Goal: Task Accomplishment & Management: Manage account settings

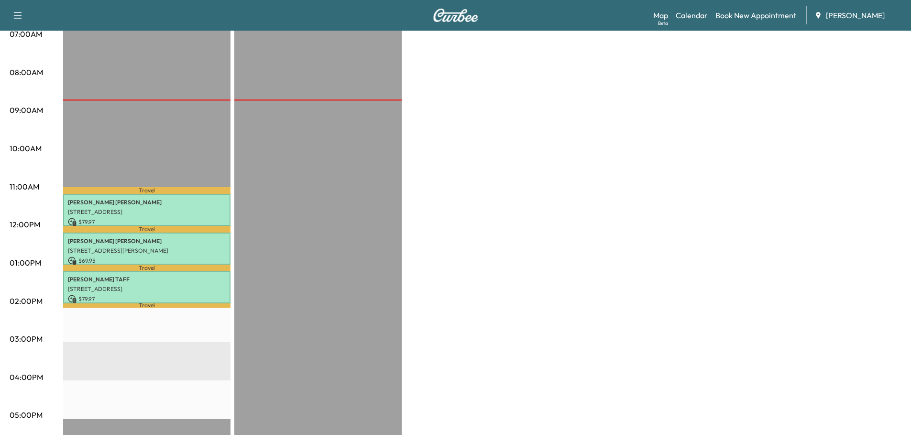
scroll to position [287, 0]
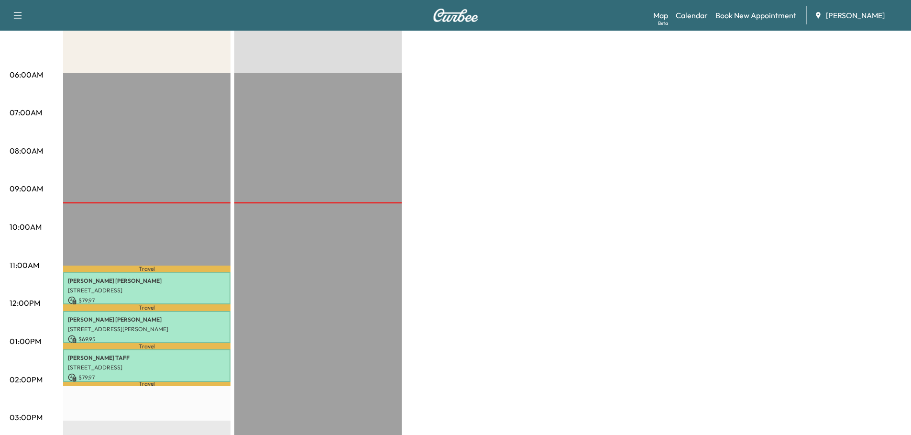
scroll to position [143, 0]
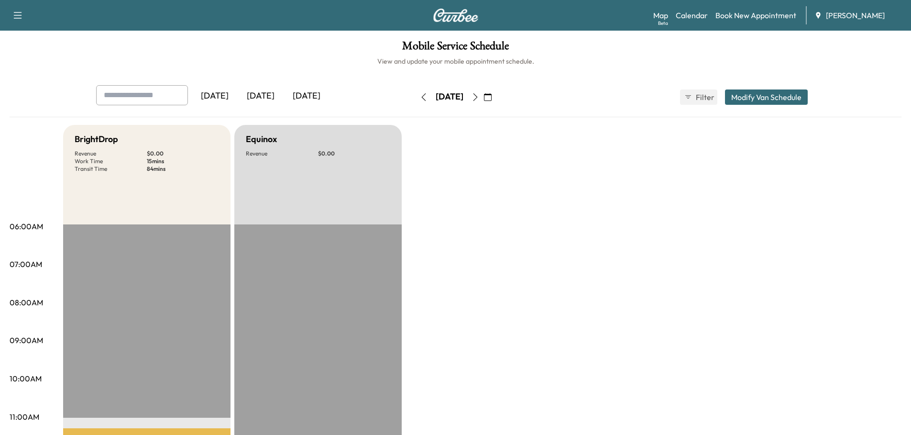
click at [270, 91] on div "[DATE]" at bounding box center [261, 96] width 46 height 22
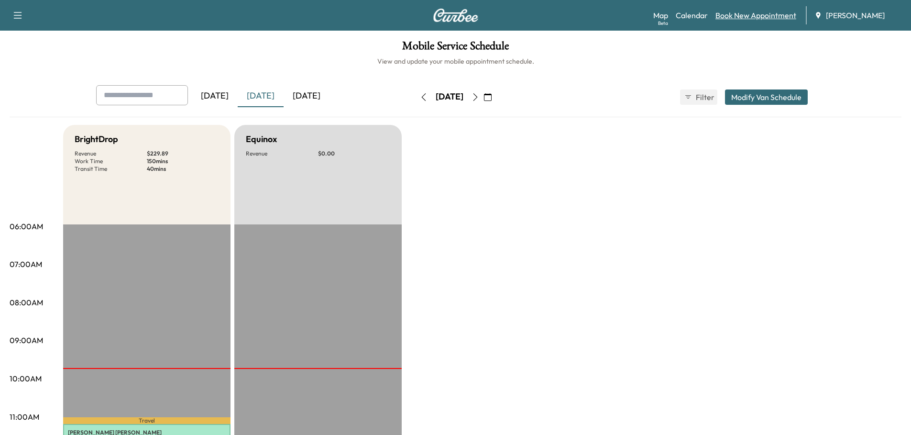
click at [756, 21] on link "Book New Appointment" at bounding box center [755, 15] width 81 height 11
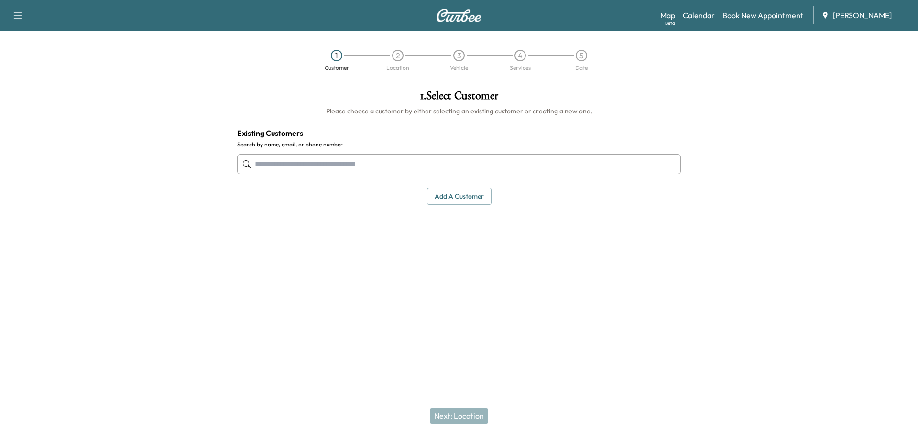
click at [287, 168] on input "text" at bounding box center [459, 164] width 444 height 20
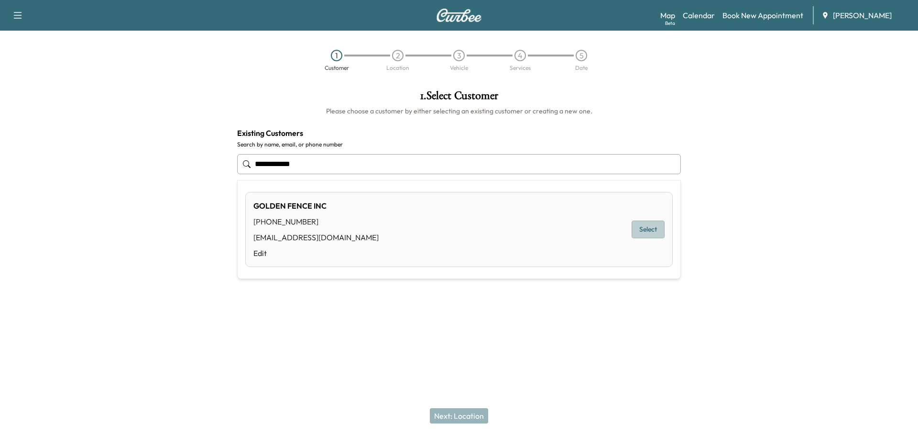
click at [647, 228] on button "Select" at bounding box center [648, 229] width 33 height 18
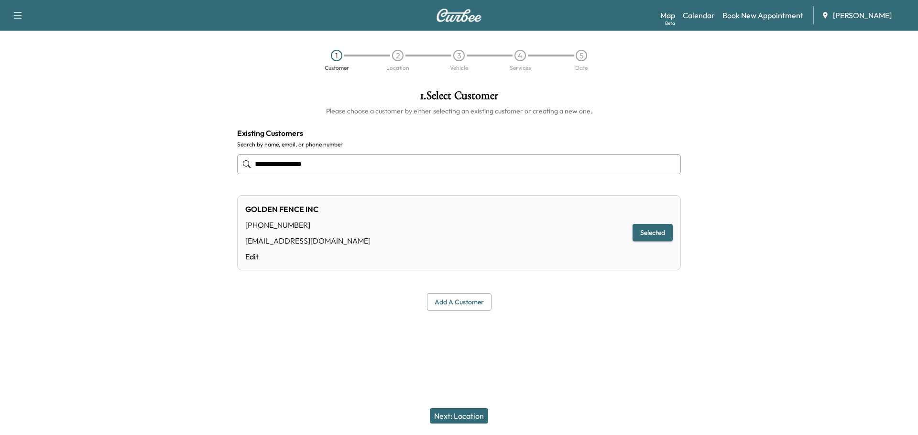
type input "**********"
click at [475, 417] on button "Next: Location" at bounding box center [459, 415] width 58 height 15
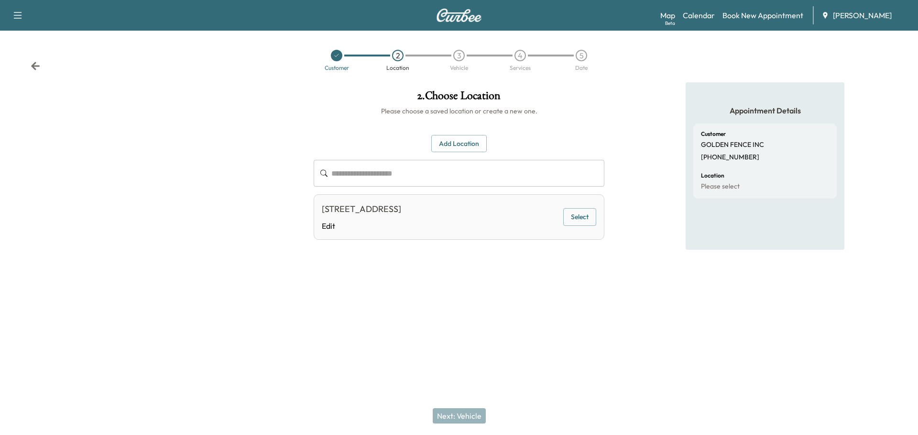
click at [384, 172] on input "text" at bounding box center [467, 173] width 273 height 27
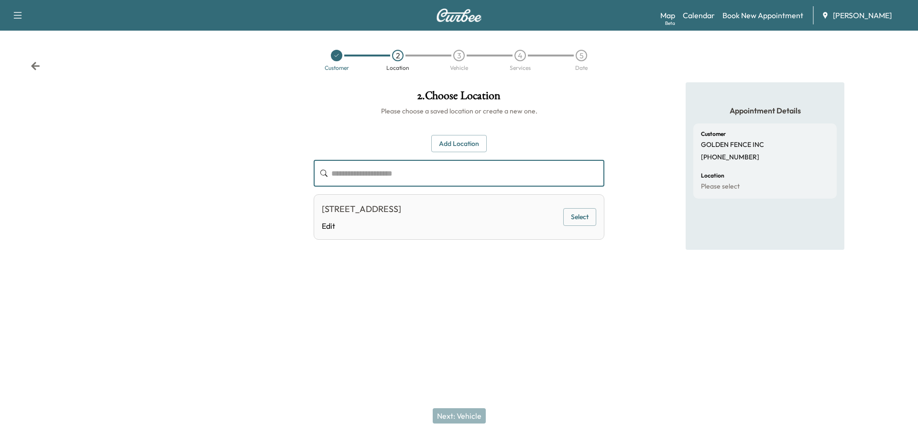
click at [467, 142] on button "Add Location" at bounding box center [458, 144] width 55 height 18
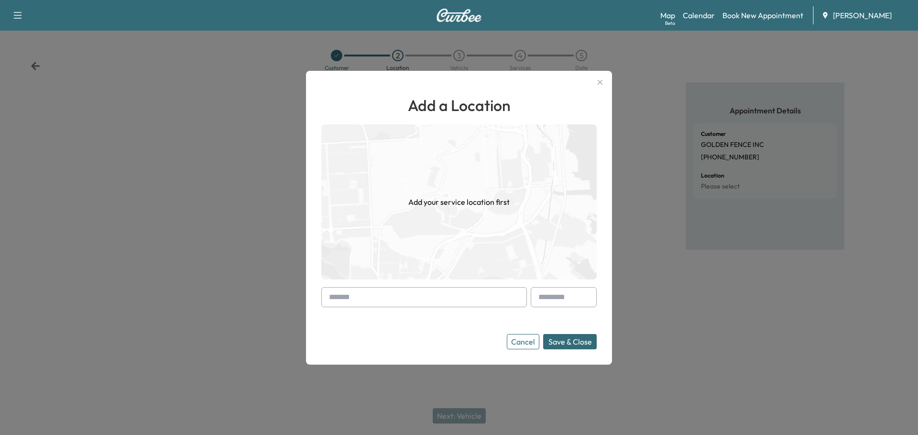
click at [365, 299] on input "text" at bounding box center [424, 297] width 206 height 20
click at [416, 296] on input "text" at bounding box center [424, 297] width 206 height 20
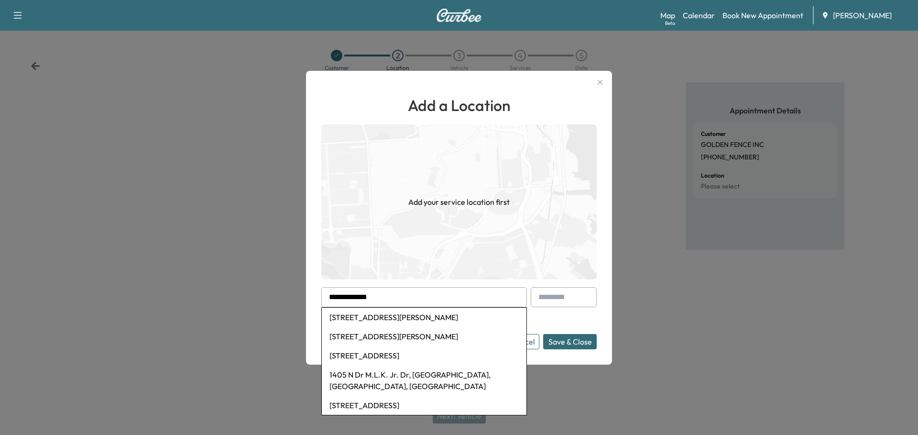
click at [412, 317] on li "[STREET_ADDRESS][PERSON_NAME]" at bounding box center [424, 316] width 205 height 19
type input "**********"
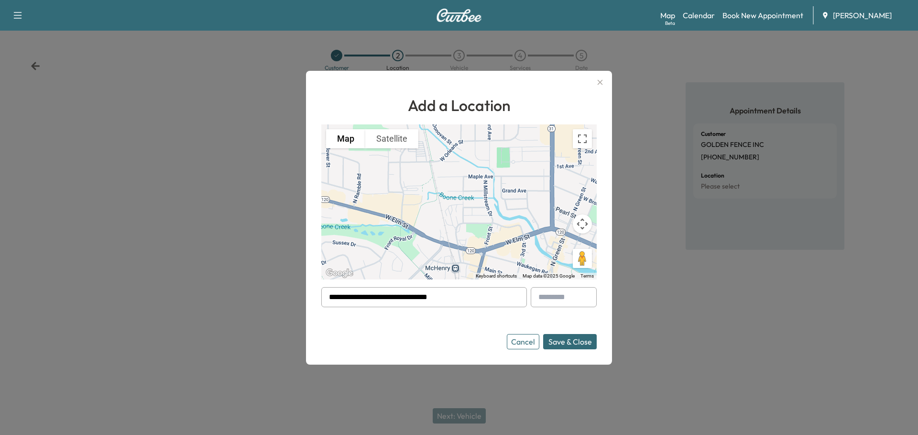
click at [574, 341] on button "Save & Close" at bounding box center [570, 341] width 54 height 15
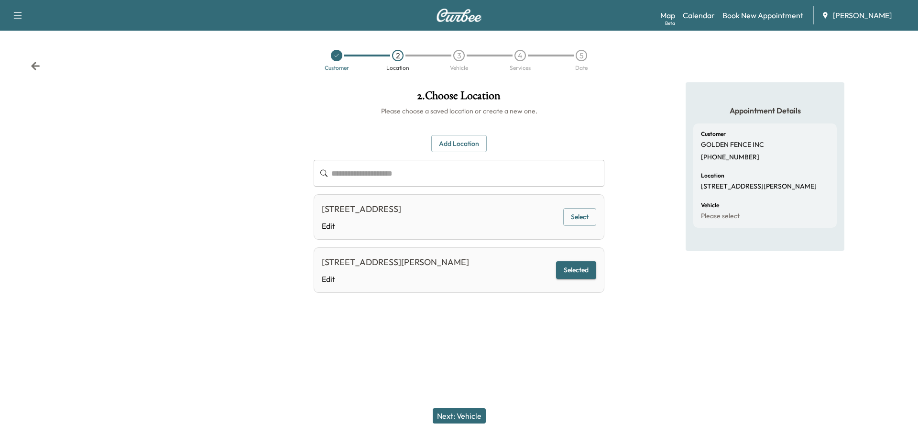
click at [469, 413] on button "Next: Vehicle" at bounding box center [459, 415] width 53 height 15
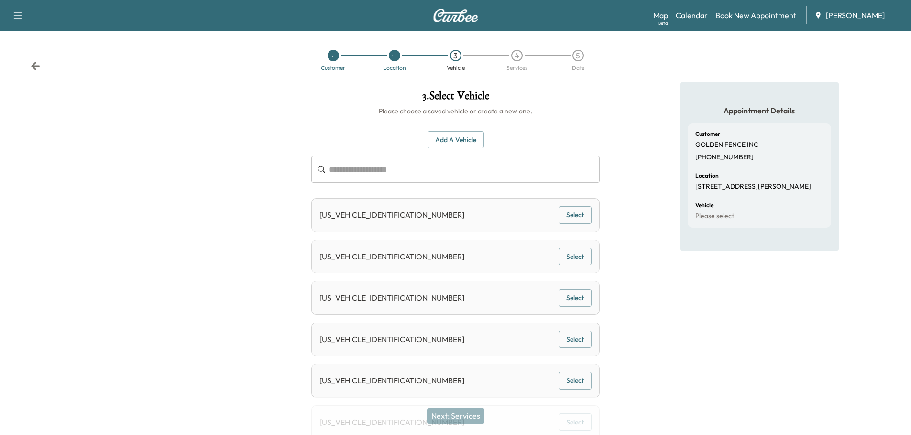
scroll to position [42, 0]
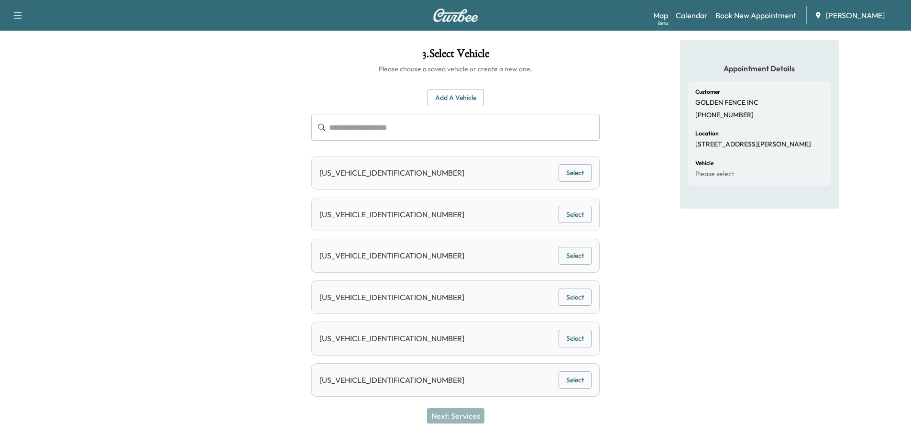
click at [573, 293] on button "Select" at bounding box center [574, 297] width 33 height 18
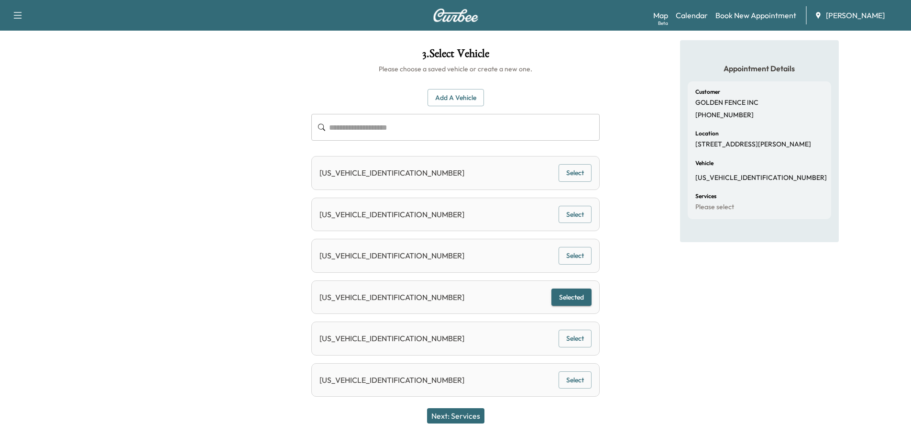
click at [462, 414] on button "Next: Services" at bounding box center [455, 415] width 57 height 15
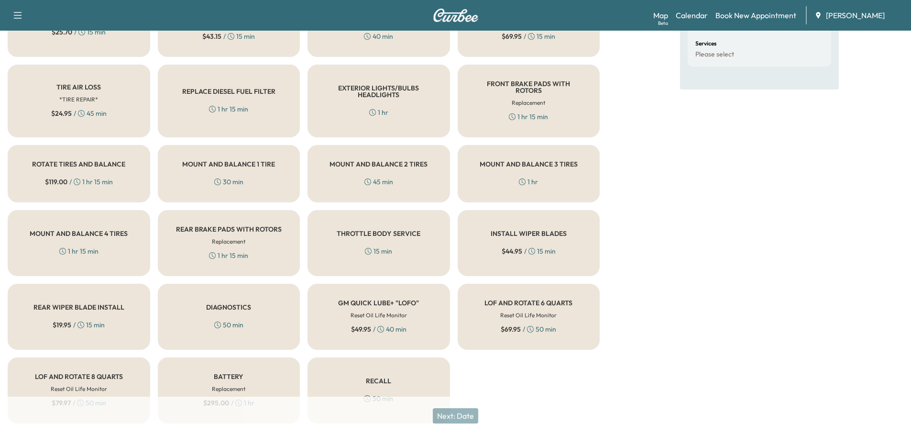
scroll to position [215, 0]
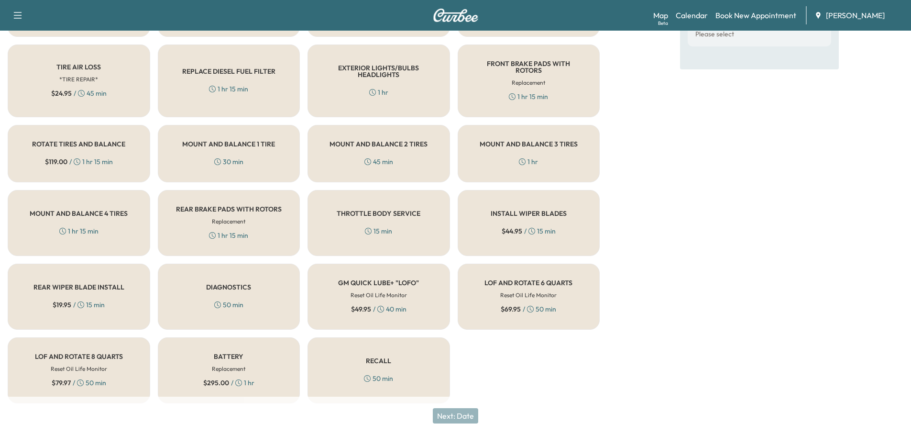
click at [233, 284] on h5 "DIAGNOSTICS" at bounding box center [228, 287] width 45 height 7
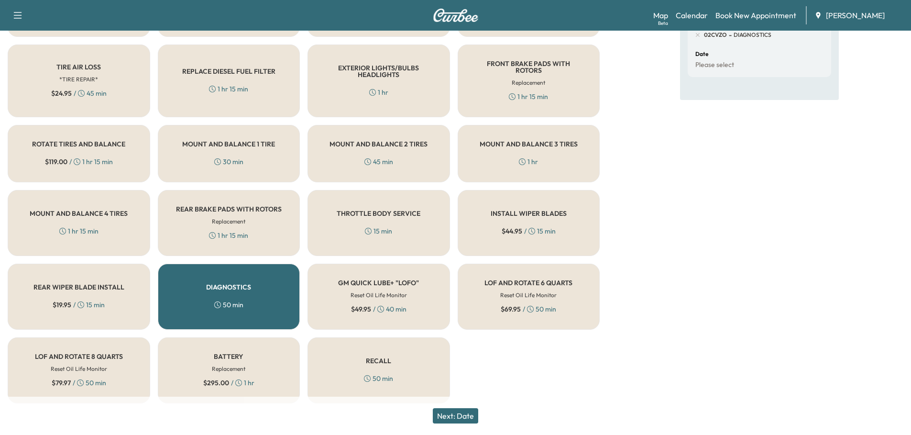
click at [393, 358] on div "RECALL 50 min" at bounding box center [378, 370] width 142 height 66
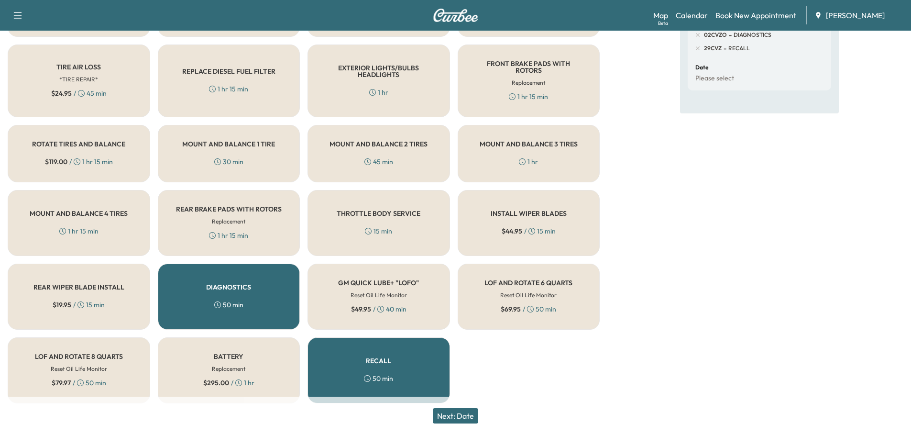
click at [210, 294] on div "DIAGNOSTICS 50 min" at bounding box center [229, 296] width 142 height 66
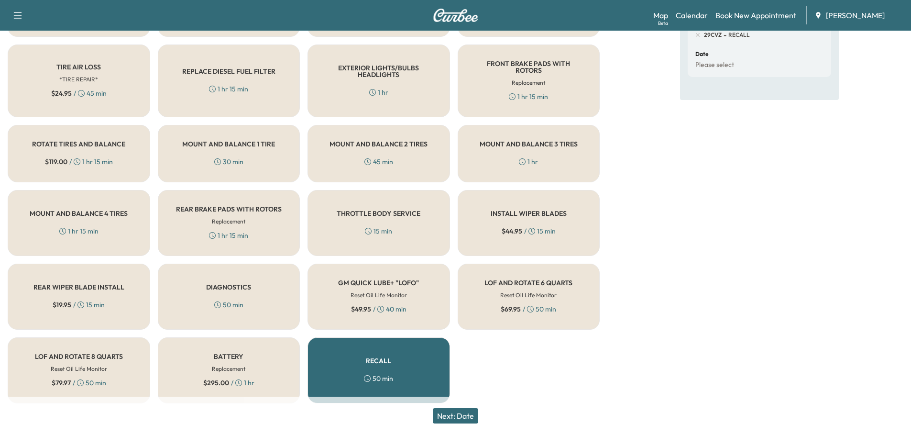
click at [465, 414] on button "Next: Date" at bounding box center [455, 415] width 45 height 15
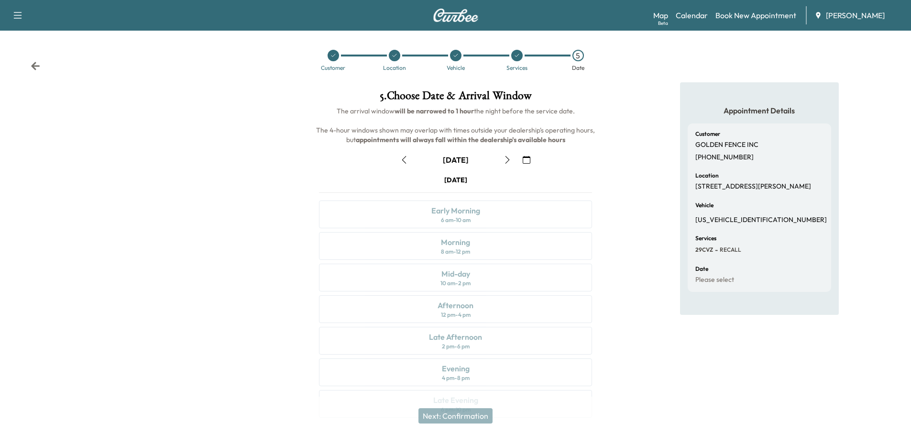
scroll to position [25, 0]
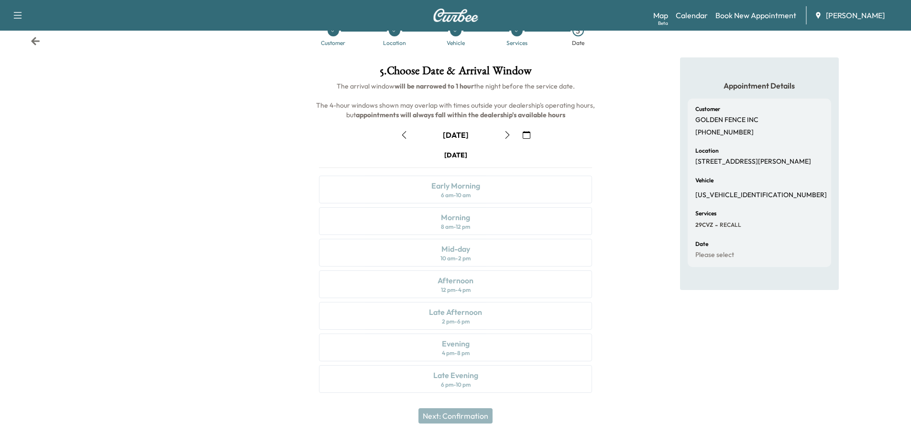
click at [527, 132] on icon "button" at bounding box center [527, 135] width 8 height 8
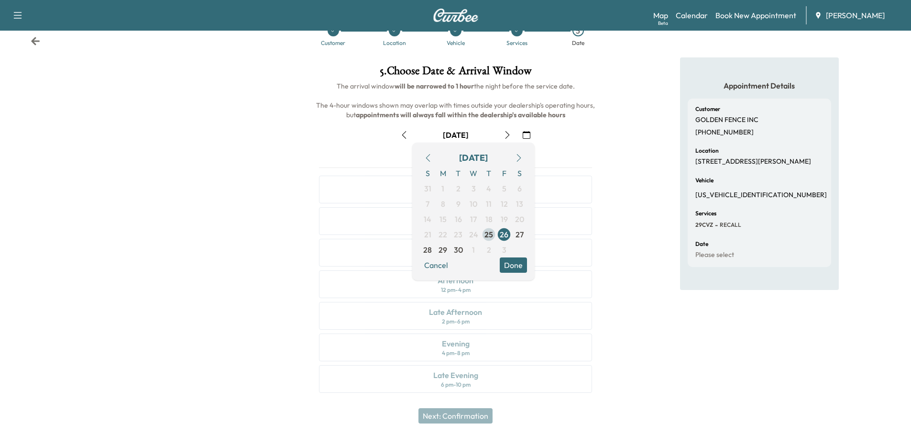
click at [489, 233] on span "25" at bounding box center [488, 234] width 9 height 11
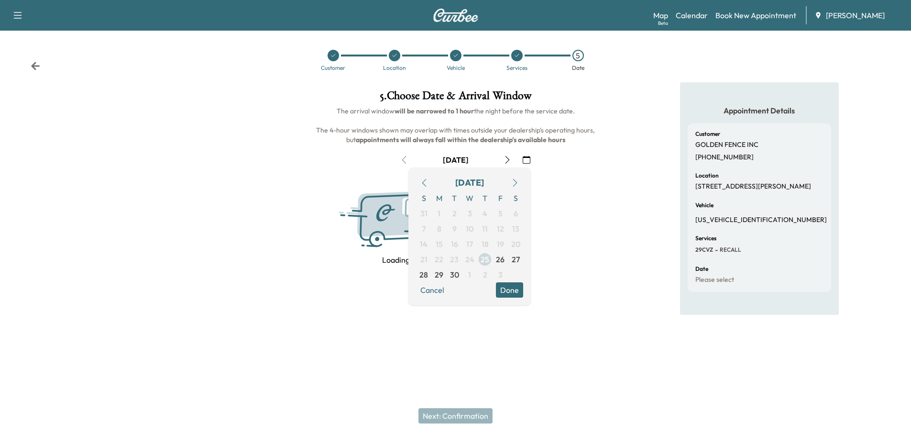
scroll to position [0, 0]
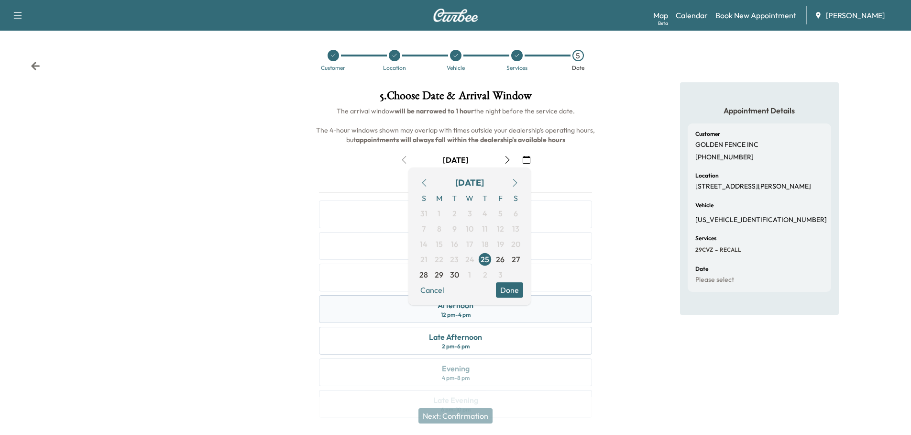
click at [542, 314] on div "Afternoon 12 pm - 4 pm" at bounding box center [455, 309] width 273 height 28
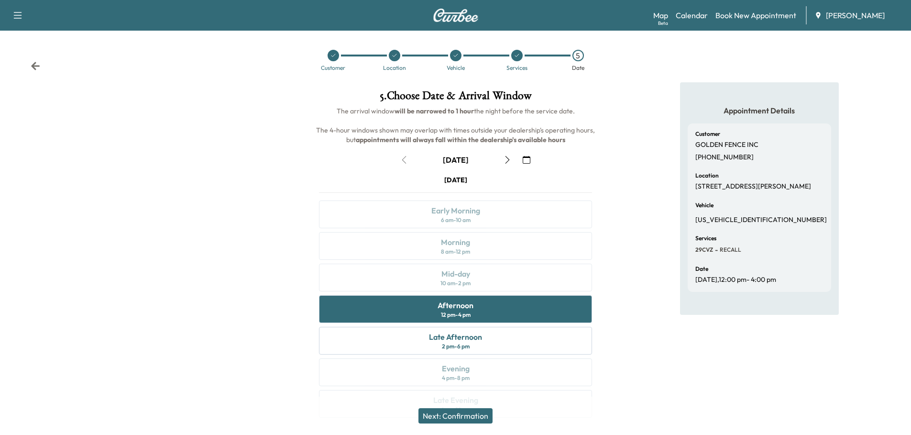
click at [467, 416] on button "Next: Confirmation" at bounding box center [455, 415] width 74 height 15
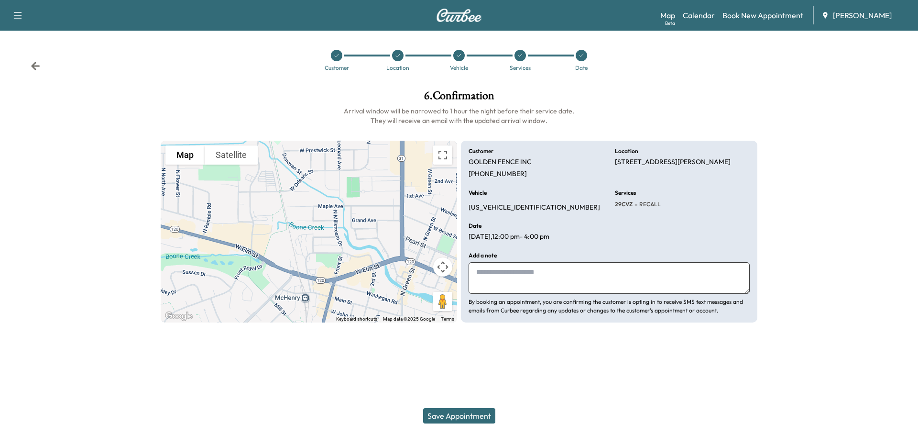
click at [509, 271] on textarea at bounding box center [609, 278] width 281 height 32
type textarea "**********"
click at [457, 417] on button "Save Appointment" at bounding box center [459, 415] width 72 height 15
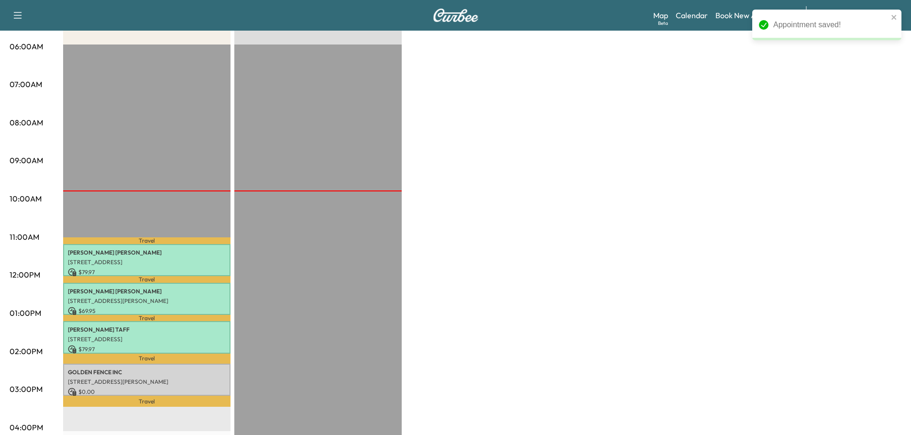
scroll to position [239, 0]
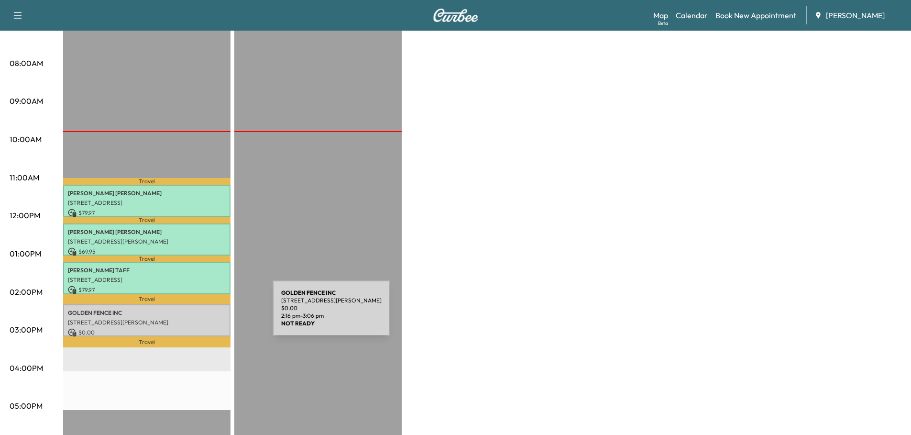
click at [201, 314] on div "GOLDEN FENCE INC 1405 North Dr, McHenry, IL 60050, USA $ 0.00 2:16 pm - 3:06 pm" at bounding box center [146, 320] width 167 height 32
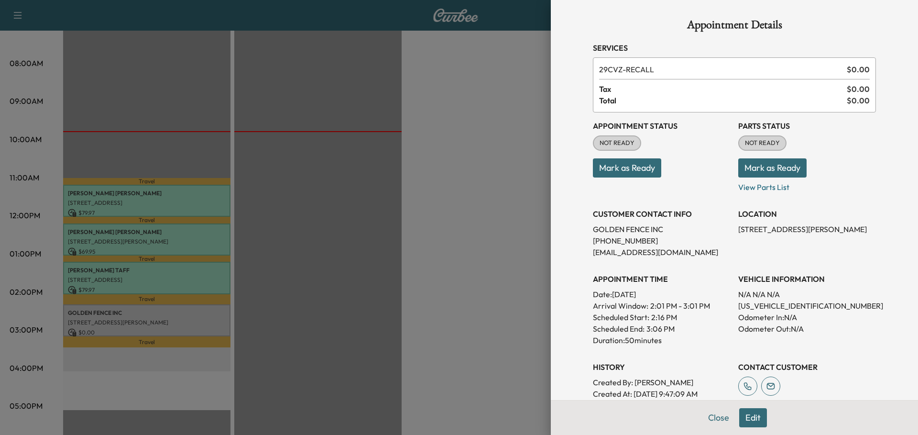
click at [628, 173] on button "Mark as Ready" at bounding box center [627, 167] width 68 height 19
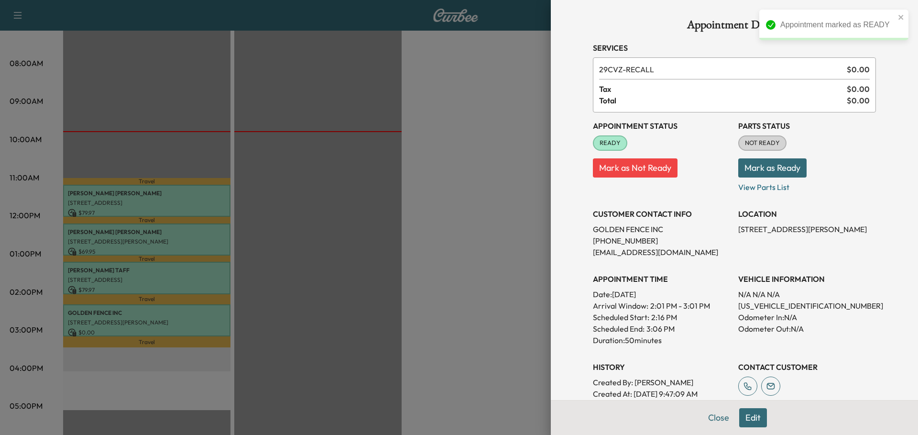
click at [761, 169] on button "Mark as Ready" at bounding box center [772, 167] width 68 height 19
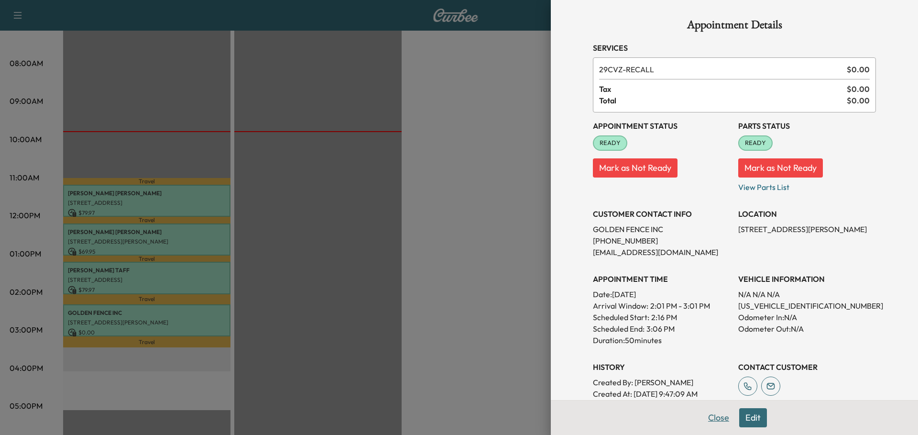
click at [714, 416] on button "Close" at bounding box center [718, 417] width 33 height 19
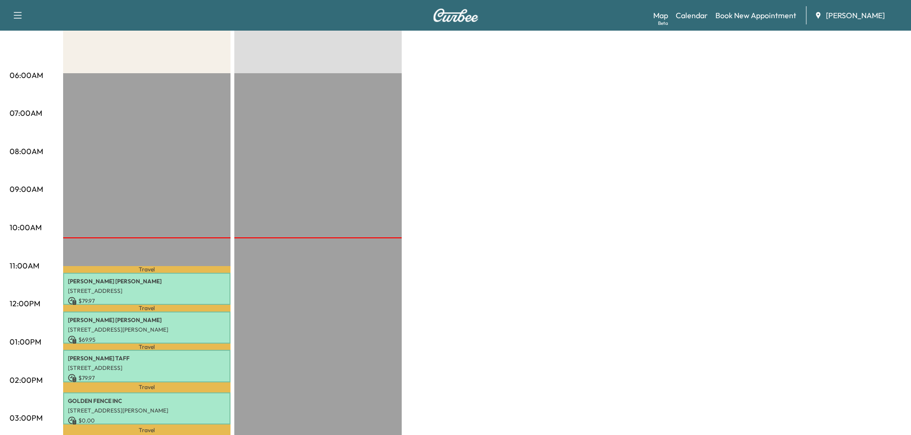
scroll to position [48, 0]
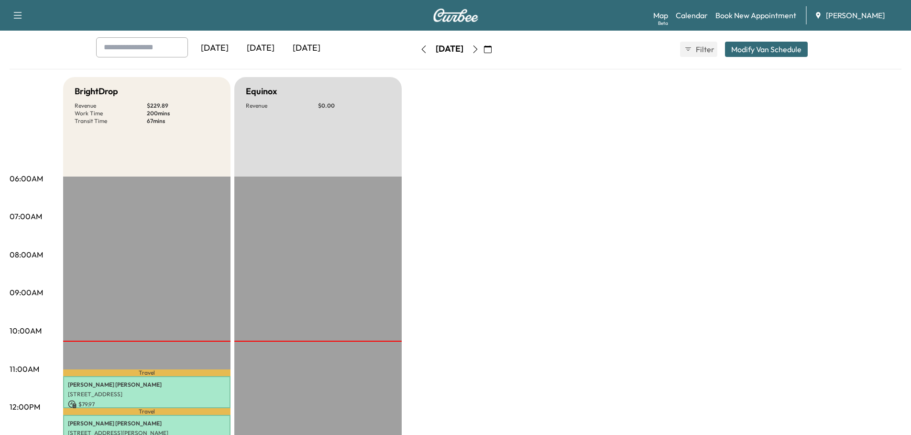
click at [479, 48] on icon "button" at bounding box center [475, 49] width 8 height 8
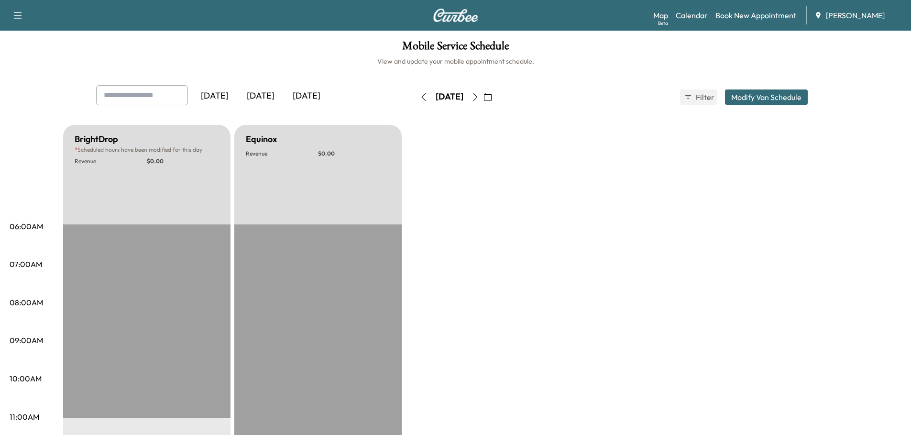
click at [496, 98] on button "button" at bounding box center [488, 96] width 16 height 15
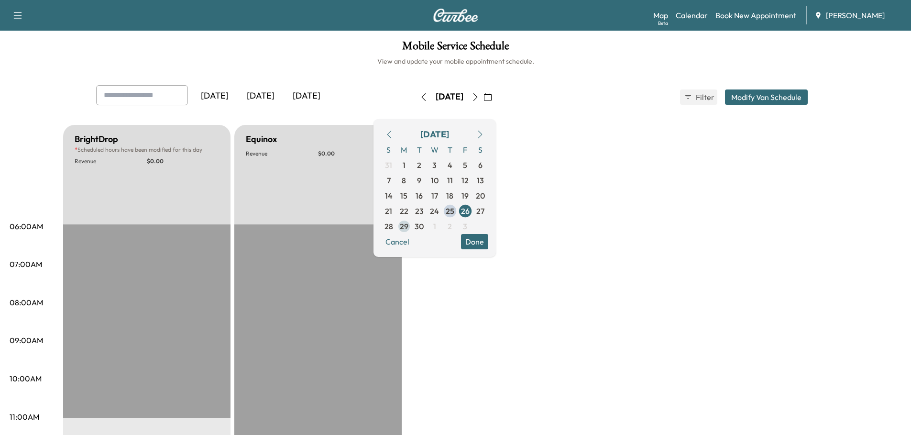
click at [408, 226] on span "29" at bounding box center [404, 225] width 9 height 11
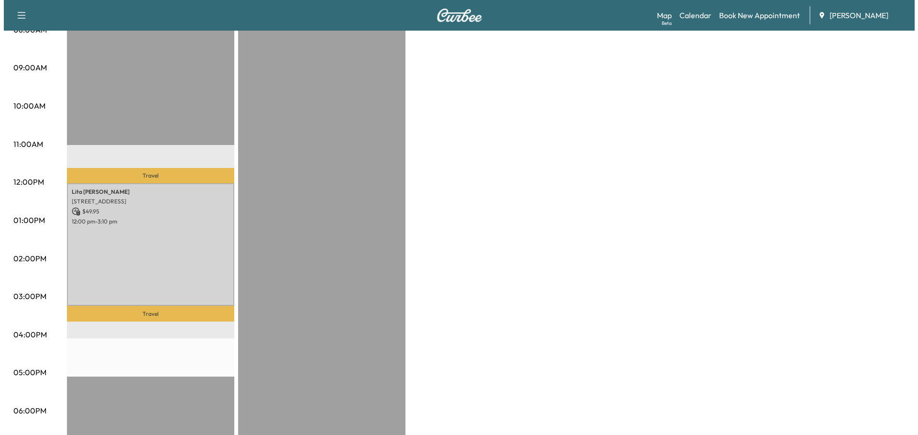
scroll to position [287, 0]
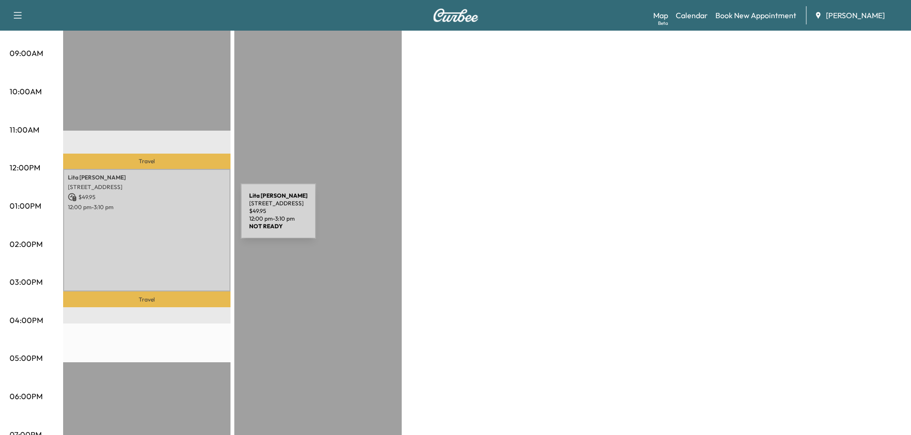
click at [169, 217] on div "Lita Selby 3802 W Meadow Ln, Wonder Lake, IL 60097, USA $ 49.95 12:00 pm - 3:10…" at bounding box center [146, 230] width 167 height 122
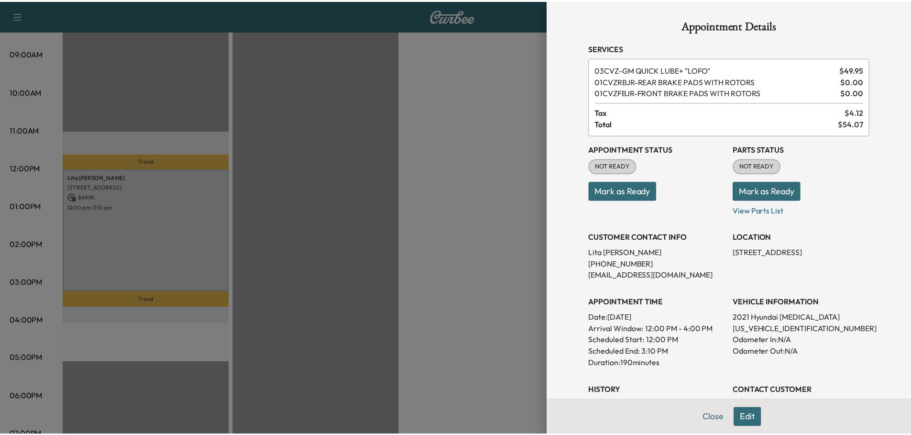
scroll to position [48, 0]
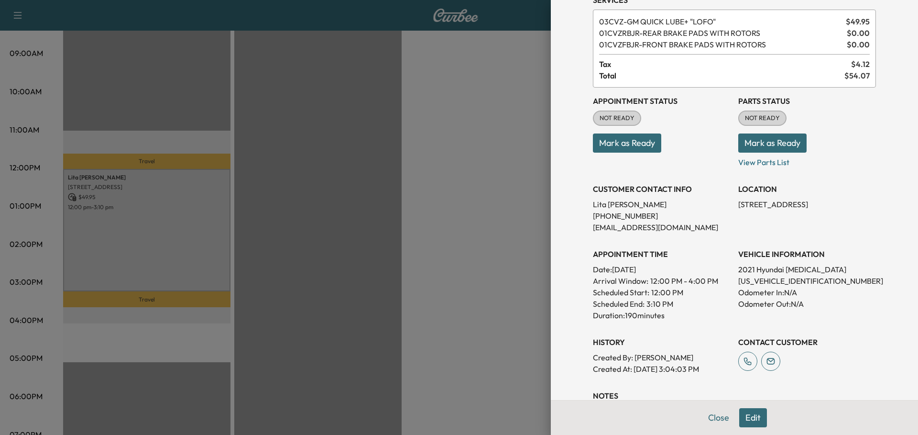
click at [420, 184] on div at bounding box center [459, 217] width 918 height 435
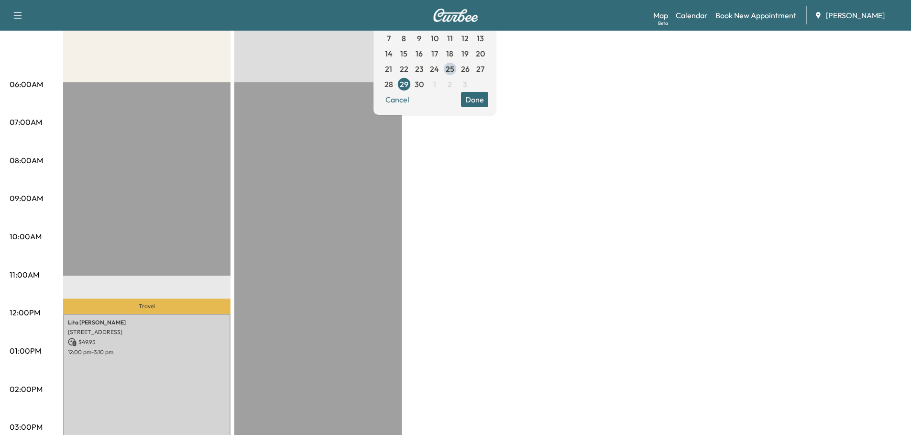
scroll to position [0, 0]
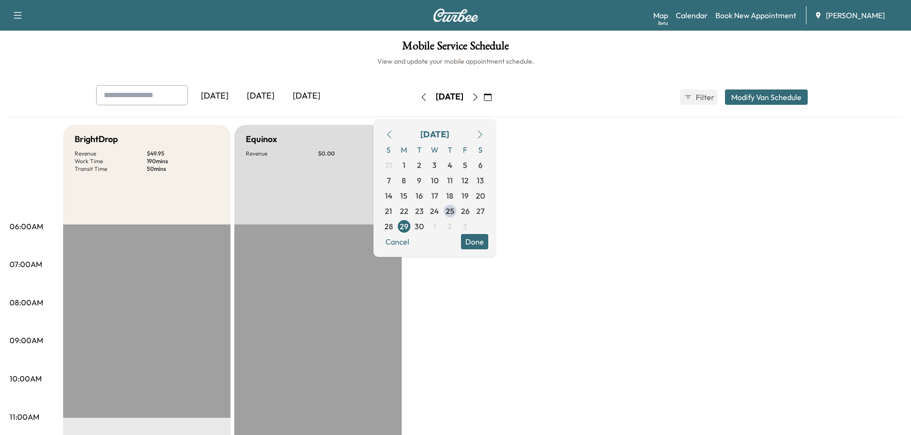
click at [258, 98] on div "[DATE]" at bounding box center [261, 96] width 46 height 22
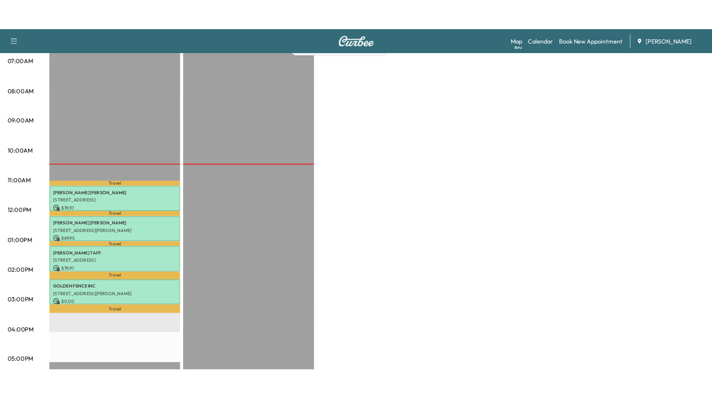
scroll to position [287, 0]
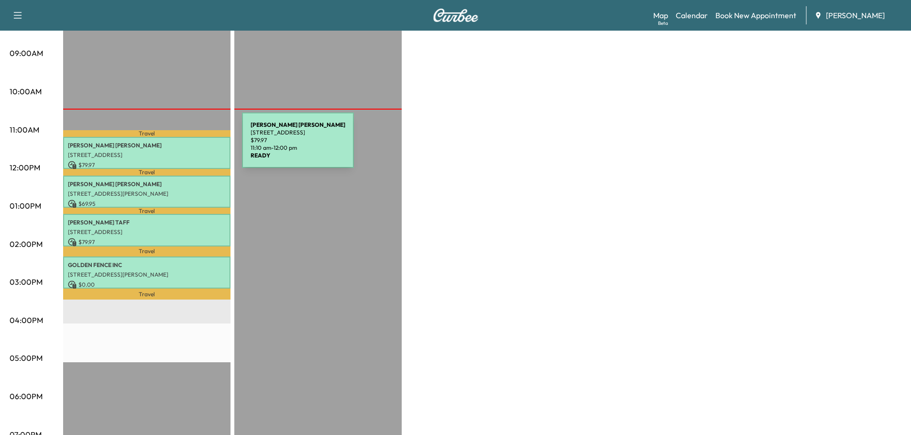
click at [170, 146] on p "PATRICK PHELAN" at bounding box center [147, 146] width 158 height 8
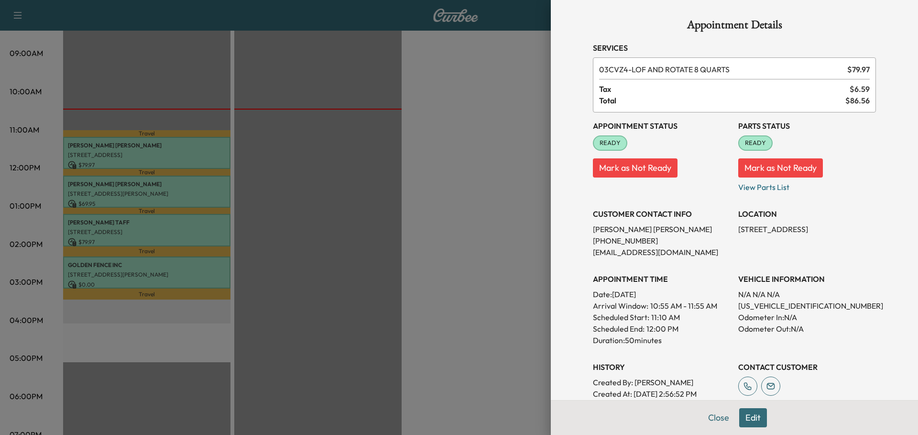
click at [775, 307] on p "1GNS6ERD4SR269490" at bounding box center [807, 305] width 138 height 11
click at [775, 306] on p "1GNS6ERD4SR269490" at bounding box center [807, 305] width 138 height 11
copy p "1GNS6ERD4SR269490"
drag, startPoint x: 309, startPoint y: 218, endPoint x: 249, endPoint y: 198, distance: 63.5
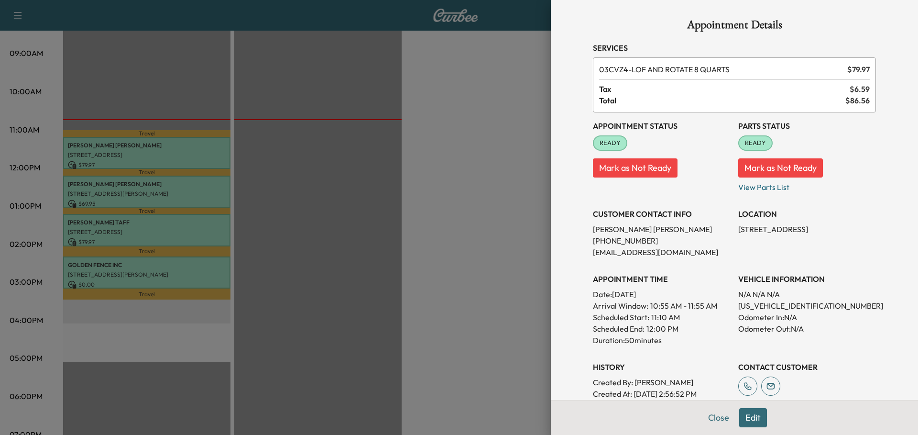
click at [309, 219] on div at bounding box center [459, 217] width 918 height 435
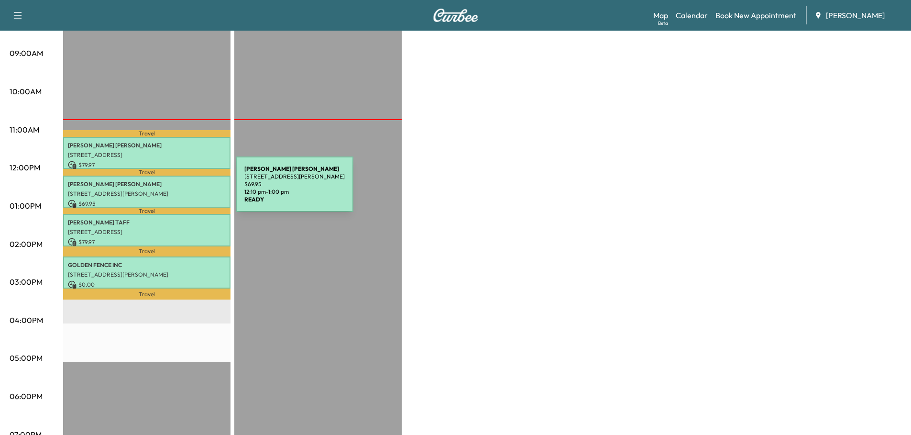
click at [164, 190] on p "[STREET_ADDRESS][PERSON_NAME]" at bounding box center [147, 194] width 158 height 8
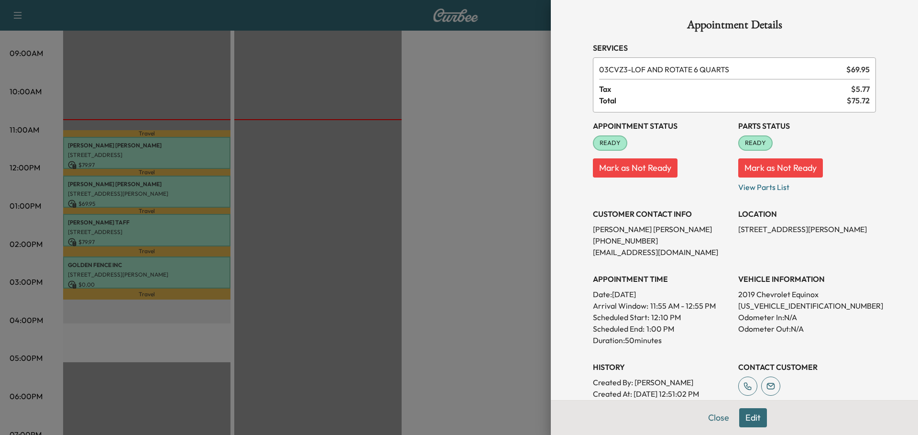
click at [786, 307] on p "3GNAXYEXXKS557084" at bounding box center [807, 305] width 138 height 11
copy p "3GNAXYEXXKS557084"
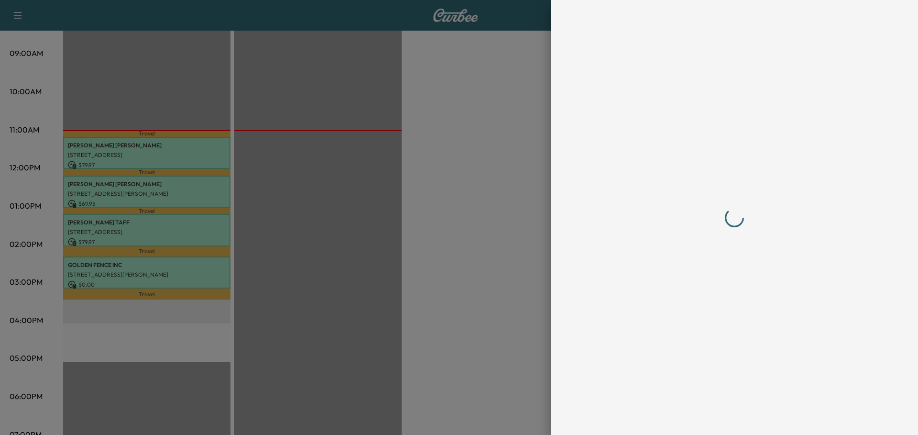
click at [229, 167] on div at bounding box center [459, 217] width 918 height 435
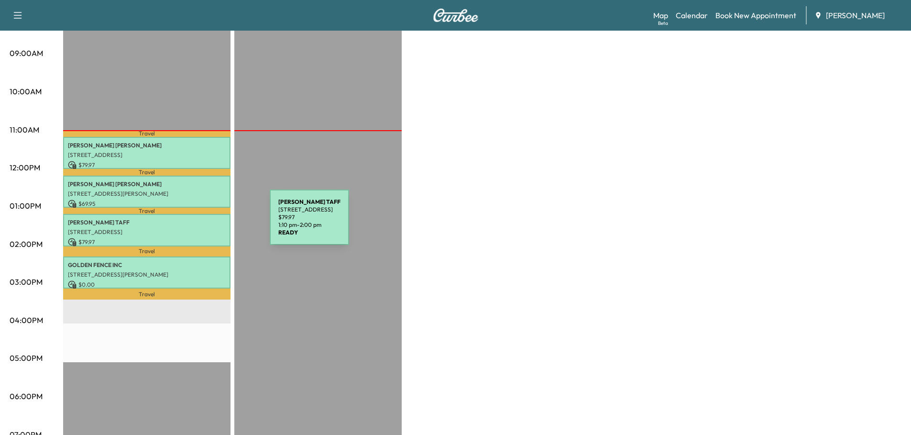
click at [198, 223] on p "KEN TAFF" at bounding box center [147, 222] width 158 height 8
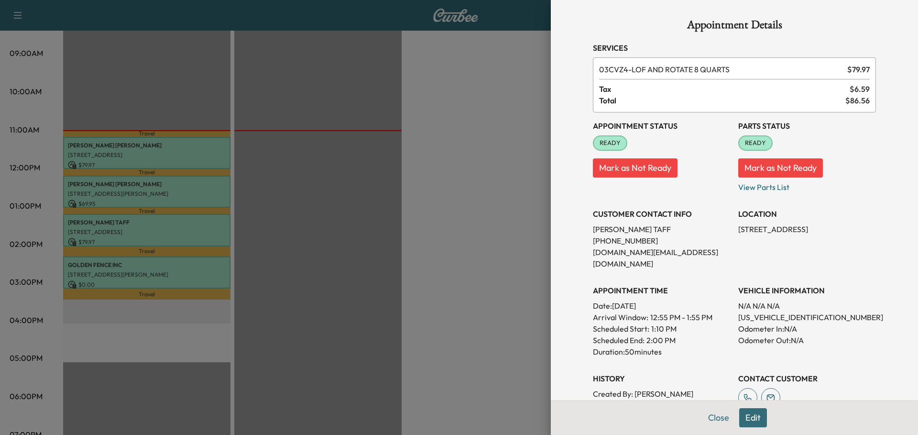
click at [788, 311] on p "2GC4YRE72R1106293" at bounding box center [807, 316] width 138 height 11
copy p "2GC4YRE72R1106293"
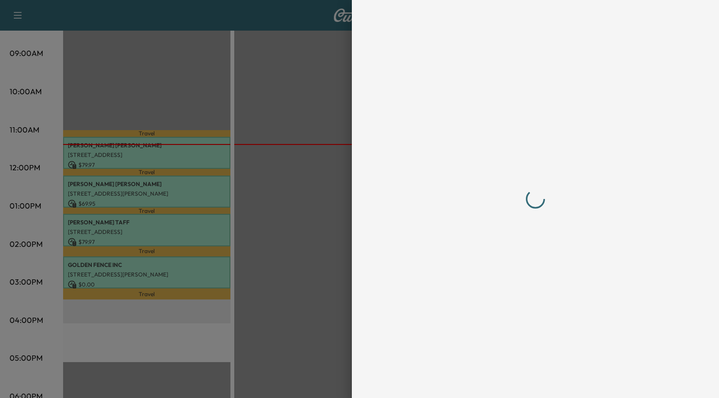
click at [306, 193] on div at bounding box center [359, 199] width 719 height 398
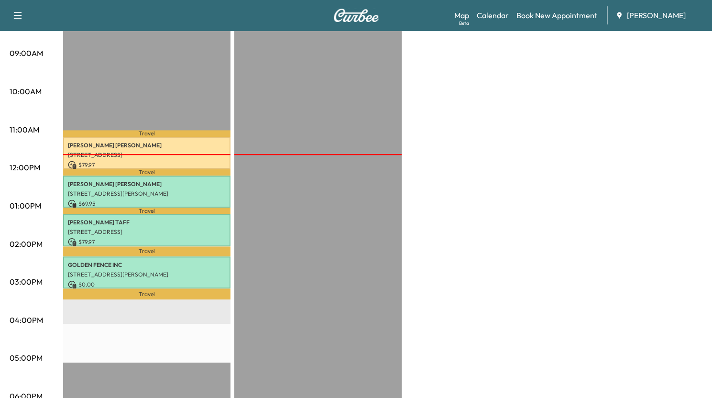
click at [218, 207] on p "Travel" at bounding box center [146, 210] width 167 height 6
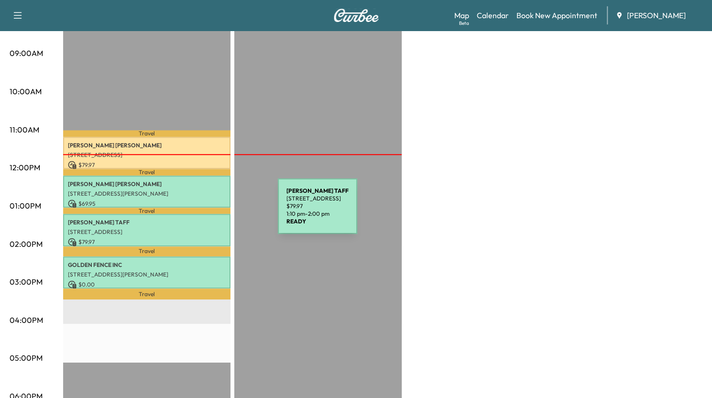
click at [206, 214] on div "KEN TAFF 128 S CORNERSTONE DR, VOLO,IL 60020, USA $ 79.97 1:10 pm - 2:00 pm" at bounding box center [146, 230] width 167 height 32
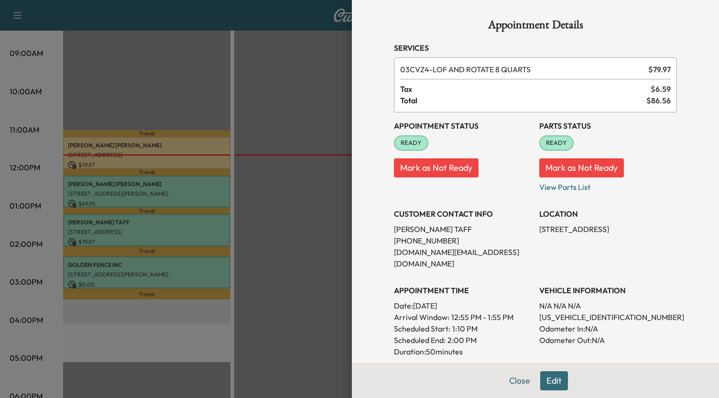
click at [322, 270] on div at bounding box center [359, 199] width 719 height 398
